Goal: Complete application form: Complete application form

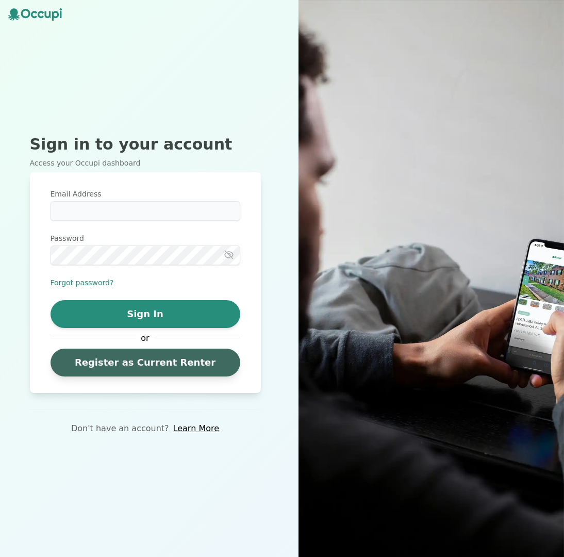
click at [189, 362] on link "Register as Current Renter" at bounding box center [146, 363] width 190 height 28
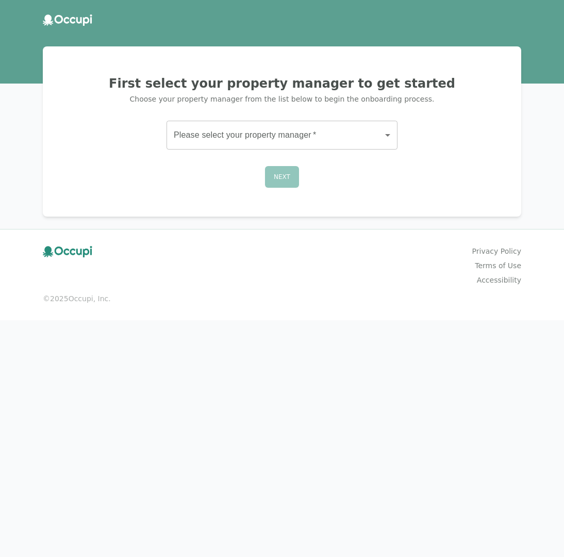
click at [325, 135] on body "First select your property manager to get started Choose your property manager …" at bounding box center [282, 278] width 564 height 557
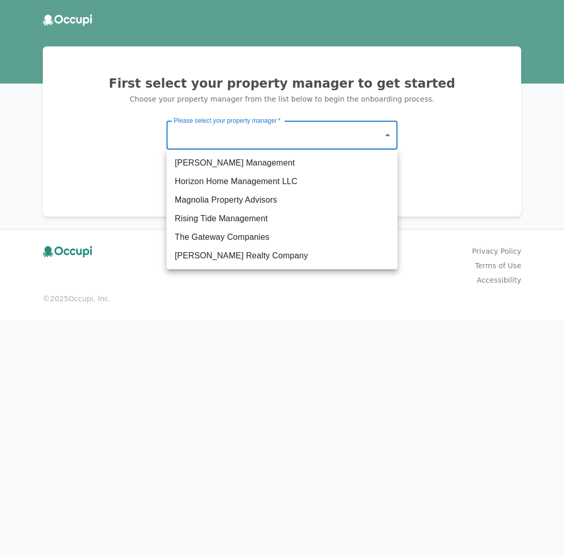
click at [258, 241] on li "The Gateway Companies" at bounding box center [282, 237] width 231 height 19
type input "**********"
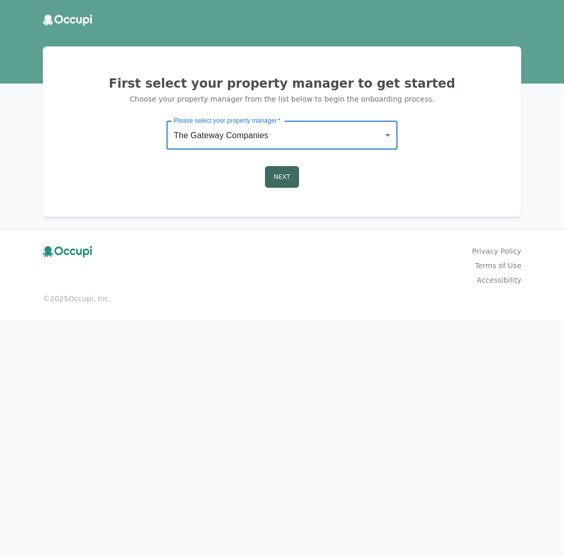
click at [280, 170] on button "Next" at bounding box center [282, 177] width 34 height 22
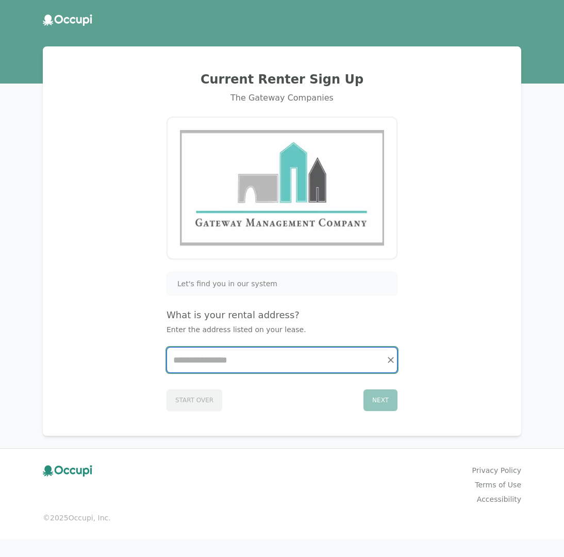
click at [250, 358] on input "Start typing..." at bounding box center [282, 360] width 230 height 25
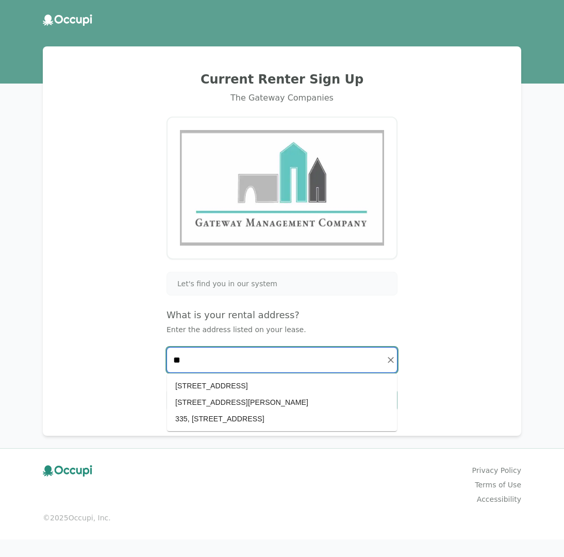
type input "*"
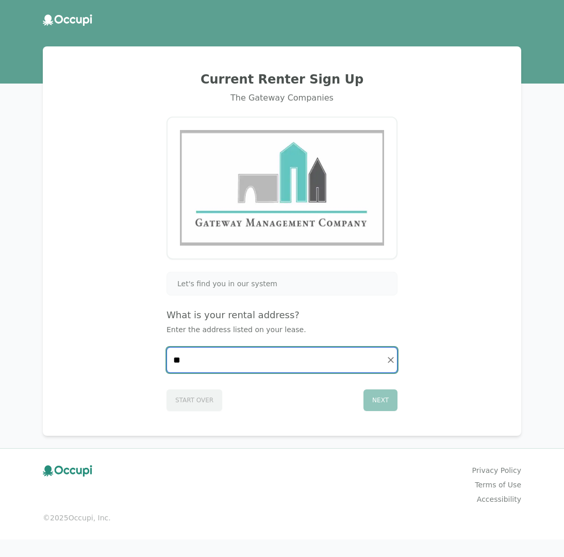
type input "*"
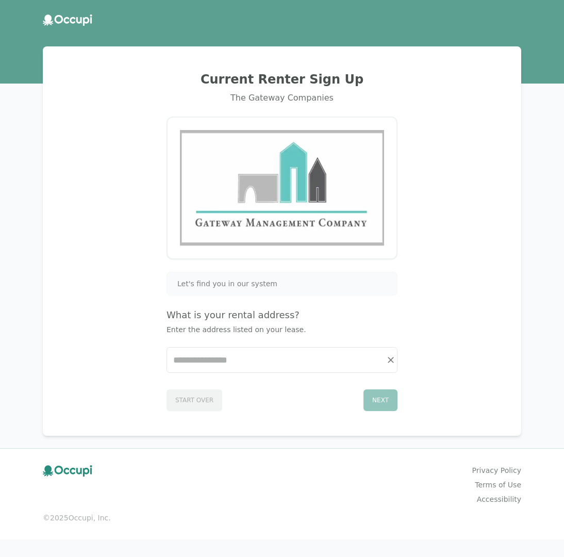
click at [325, 290] on div "Let's find you in our system" at bounding box center [282, 284] width 231 height 24
drag, startPoint x: 296, startPoint y: 284, endPoint x: 288, endPoint y: 284, distance: 8.2
click at [296, 283] on div "Let's find you in our system" at bounding box center [282, 283] width 218 height 10
click at [288, 284] on div "Let's find you in our system" at bounding box center [282, 283] width 218 height 10
click at [294, 245] on img at bounding box center [282, 188] width 204 height 116
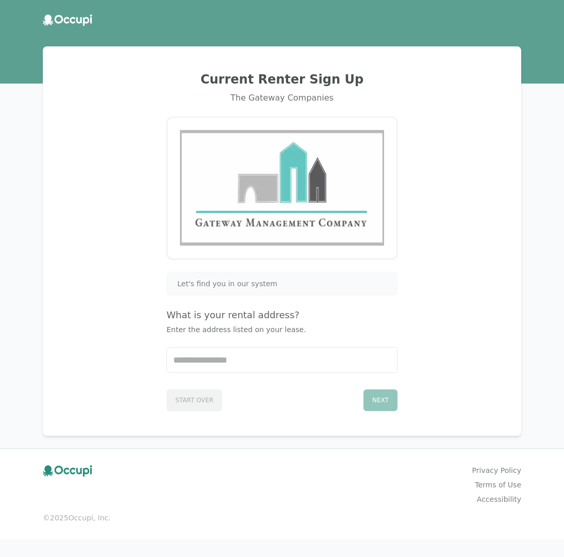
click at [275, 293] on div "Let's find you in our system" at bounding box center [282, 284] width 231 height 24
drag, startPoint x: 246, startPoint y: 357, endPoint x: 239, endPoint y: 361, distance: 7.6
click at [239, 361] on input "Start typing..." at bounding box center [282, 360] width 230 height 25
click at [393, 361] on icon "Clear" at bounding box center [391, 360] width 10 height 10
